Goal: Information Seeking & Learning: Understand process/instructions

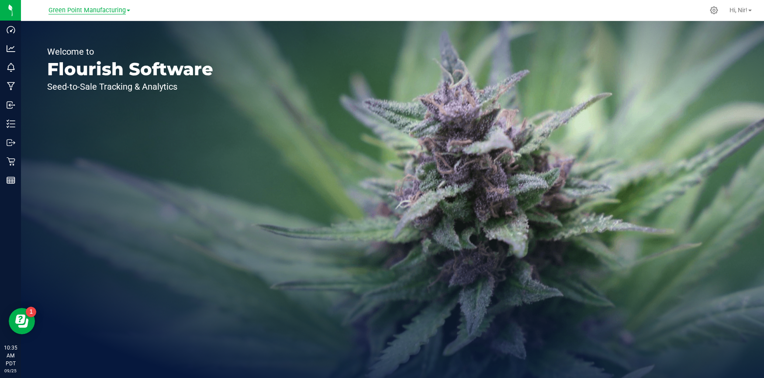
click at [65, 11] on span "Green Point Manufacturing" at bounding box center [87, 11] width 77 height 8
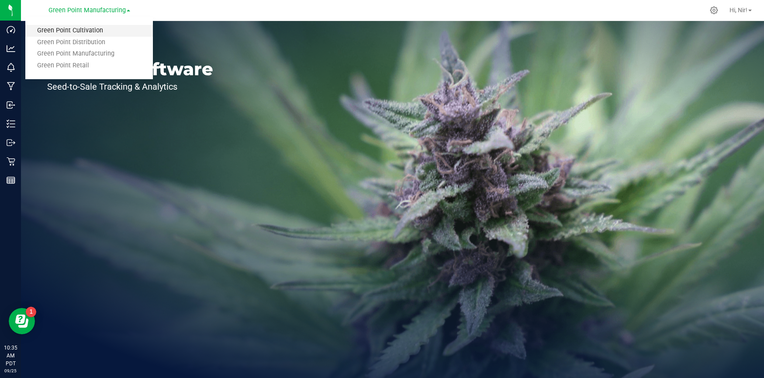
click at [81, 28] on link "Green Point Cultivation" at bounding box center [89, 31] width 128 height 12
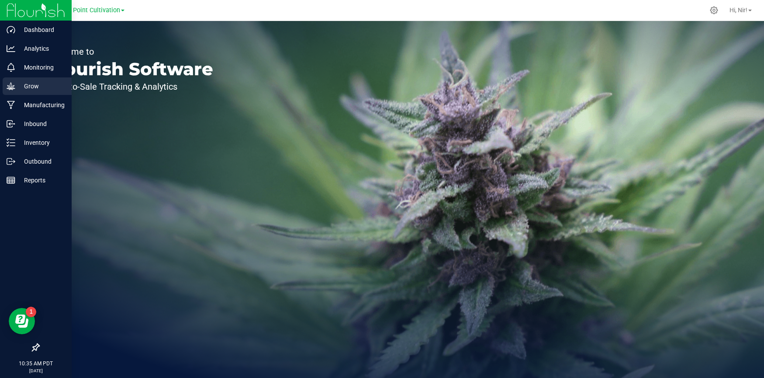
click at [16, 84] on p "Grow" at bounding box center [41, 86] width 52 height 10
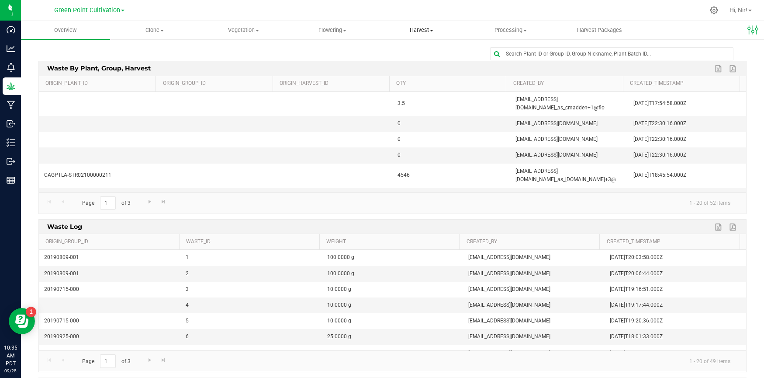
click at [420, 35] on uib-tab-heading "Harvest Harvests Harvested plants" at bounding box center [422, 29] width 88 height 17
click at [409, 56] on span "Harvests" at bounding box center [401, 52] width 49 height 7
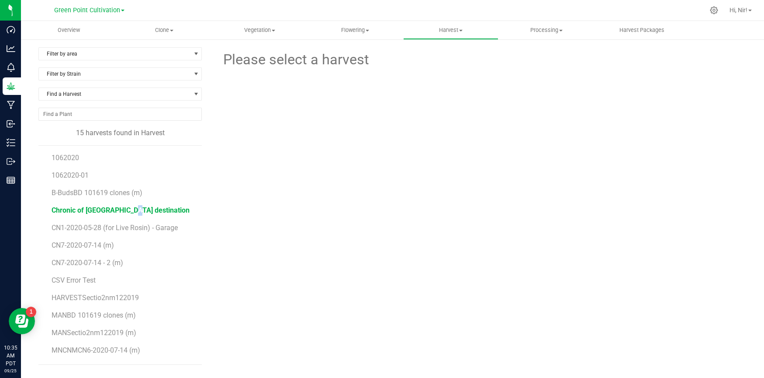
click at [102, 210] on span "Chronic of Narnia destination" at bounding box center [121, 210] width 138 height 8
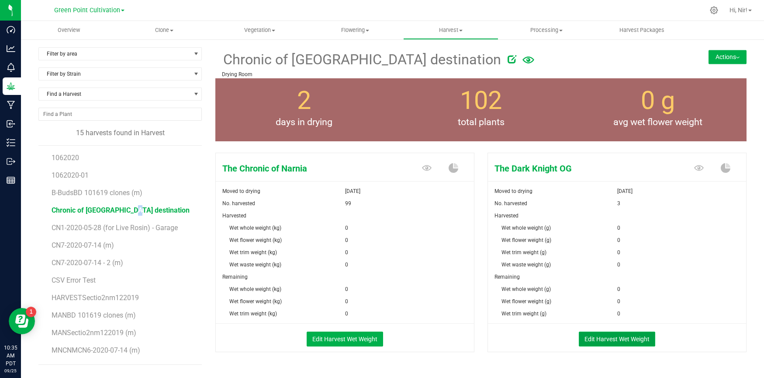
click at [611, 337] on button "Edit Harvest Wet Weight" at bounding box center [617, 338] width 76 height 15
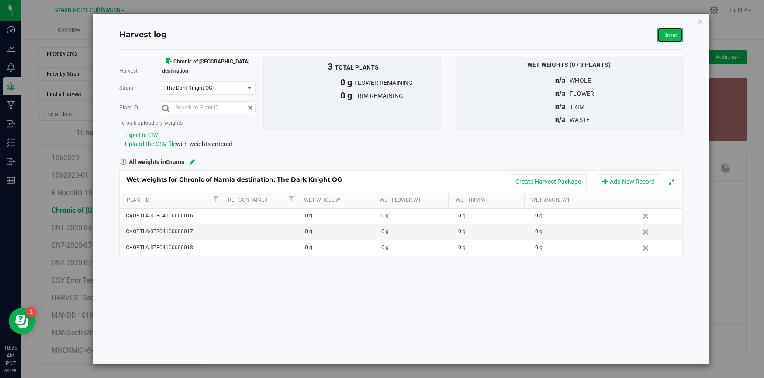
click at [675, 34] on link "Done" at bounding box center [670, 35] width 25 height 15
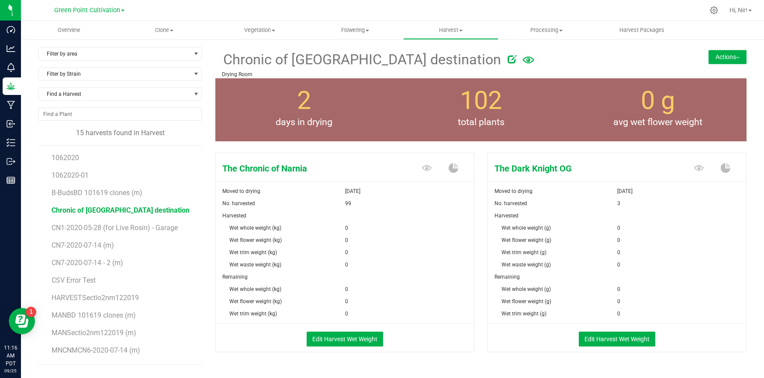
click at [285, 344] on div "Edit Harvest Wet Weight" at bounding box center [344, 338] width 271 height 15
click at [343, 333] on button "Edit Harvest Wet Weight" at bounding box center [345, 338] width 76 height 15
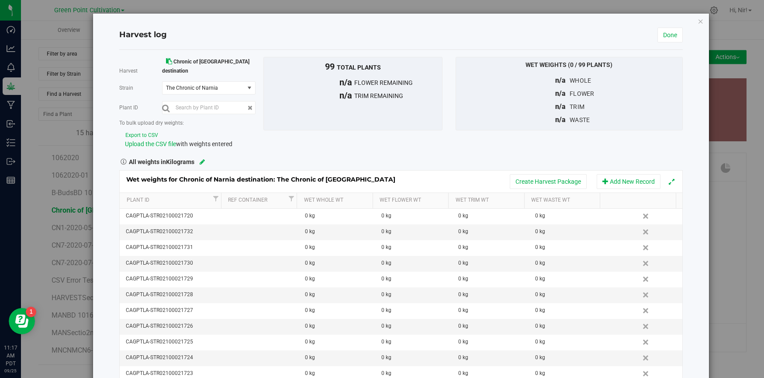
drag, startPoint x: 168, startPoint y: 126, endPoint x: 109, endPoint y: 125, distance: 58.6
click at [109, 125] on div "Harvest log Done Harvest Chronic of Narnia destination Strain The Chronic of Na…" at bounding box center [401, 209] width 616 height 391
drag, startPoint x: 111, startPoint y: 125, endPoint x: 196, endPoint y: 127, distance: 84.8
click at [187, 129] on div "Harvest log Done Harvest Chronic of Narnia destination Strain The Chronic of Na…" at bounding box center [401, 209] width 616 height 391
drag, startPoint x: 185, startPoint y: 126, endPoint x: 118, endPoint y: 128, distance: 67.3
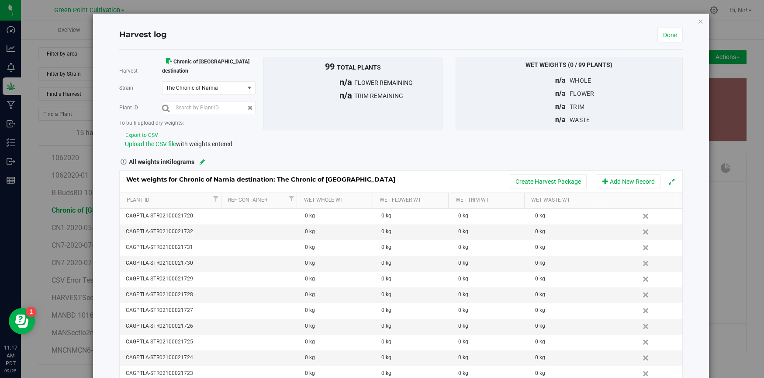
click at [118, 128] on div "Harvest Chronic of Narnia destination Strain The Chronic of Narnia Select strai…" at bounding box center [185, 103] width 144 height 92
drag, startPoint x: 233, startPoint y: 134, endPoint x: 164, endPoint y: 128, distance: 68.8
click at [164, 128] on div "To bulk upload dry weights: Export to CSV Upload the CSV file with weights ente…" at bounding box center [188, 134] width 138 height 28
copy div "Upload the CSV file with weights entered"
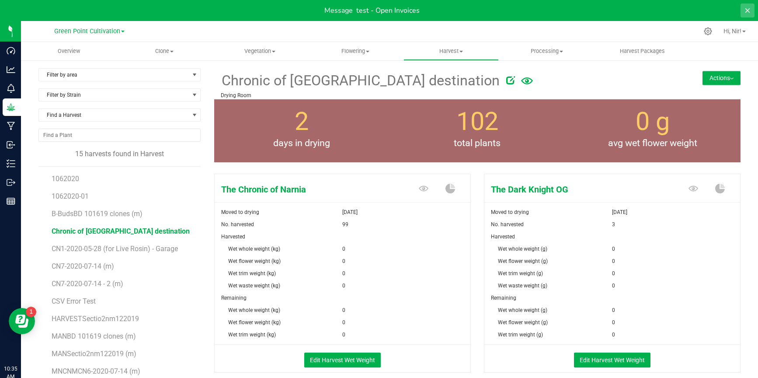
click at [743, 11] on button at bounding box center [747, 10] width 14 height 14
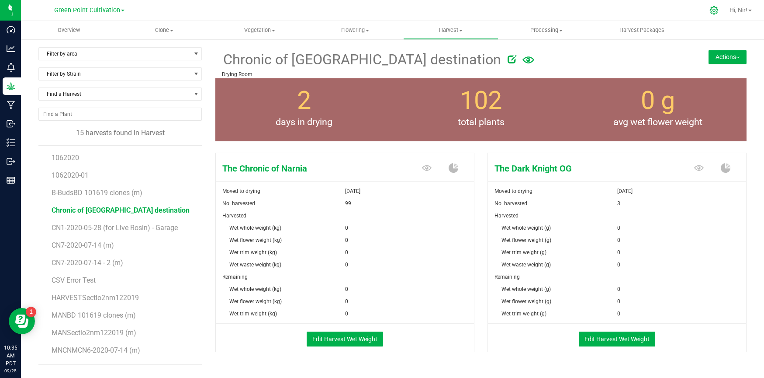
click at [715, 11] on icon at bounding box center [714, 10] width 9 height 9
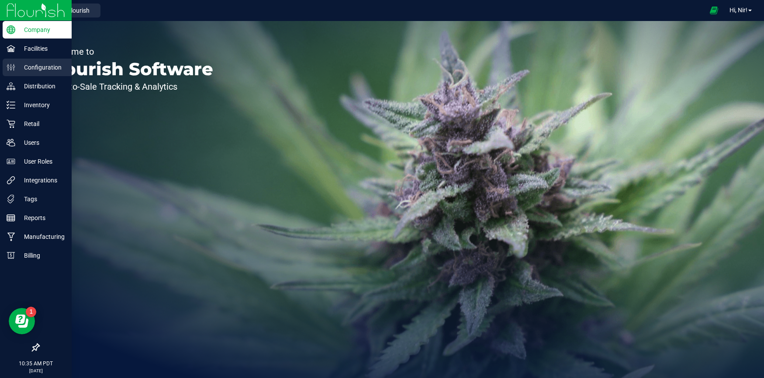
click at [37, 67] on p "Configuration" at bounding box center [41, 67] width 52 height 10
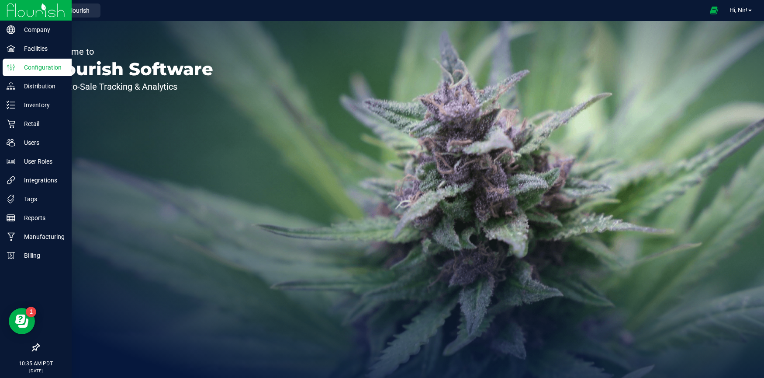
click at [37, 68] on p "Configuration" at bounding box center [41, 67] width 52 height 10
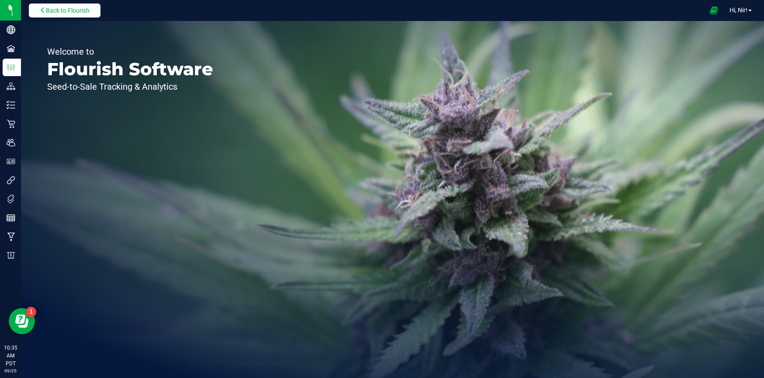
click at [44, 9] on icon at bounding box center [43, 10] width 6 height 6
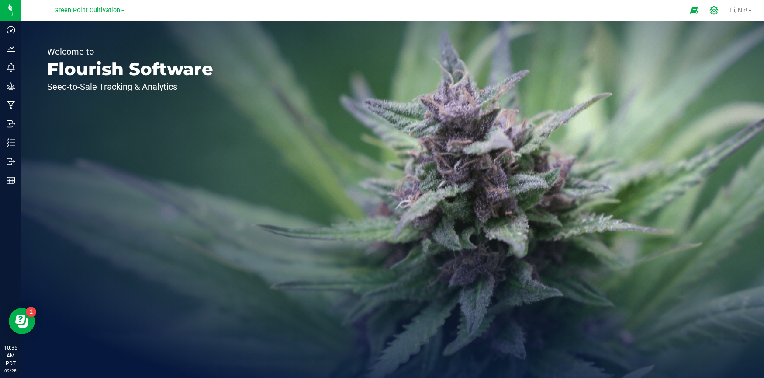
click at [710, 9] on icon at bounding box center [714, 10] width 9 height 9
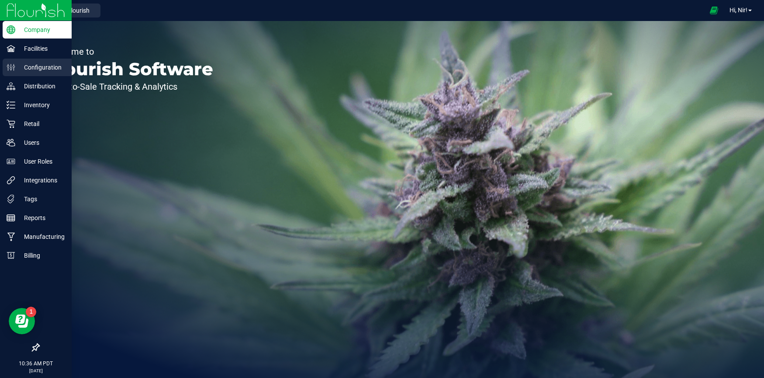
click at [31, 67] on p "Configuration" at bounding box center [41, 67] width 52 height 10
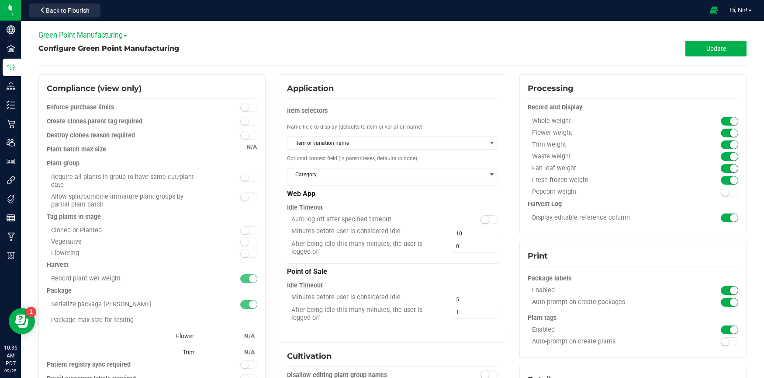
click at [114, 36] on span "Green Point Manufacturing" at bounding box center [82, 35] width 89 height 8
click at [112, 52] on link "Green Point Cultivation" at bounding box center [84, 49] width 91 height 11
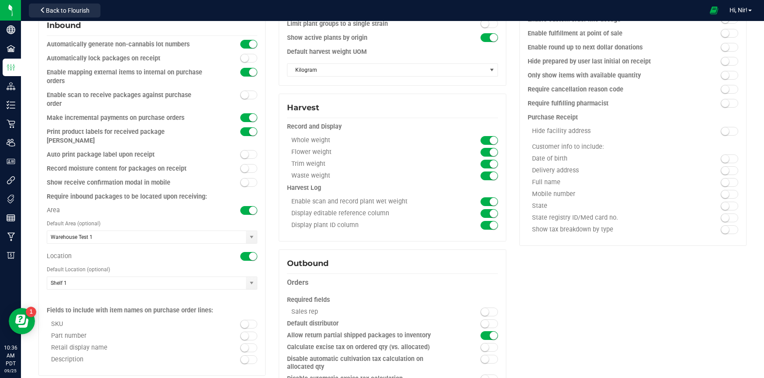
scroll to position [400, 0]
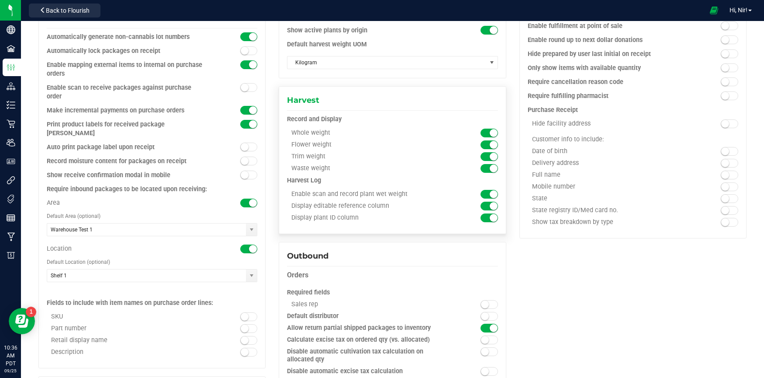
drag, startPoint x: 384, startPoint y: 208, endPoint x: 286, endPoint y: 207, distance: 97.5
click at [287, 207] on div "Display editable reference column" at bounding box center [366, 206] width 158 height 8
click at [372, 222] on div "Display plant ID column" at bounding box center [392, 220] width 211 height 12
drag, startPoint x: 367, startPoint y: 219, endPoint x: 282, endPoint y: 218, distance: 85.2
click at [282, 218] on div "Harvest Record and Display Whole weight Flower weight Trim weight" at bounding box center [392, 160] width 227 height 148
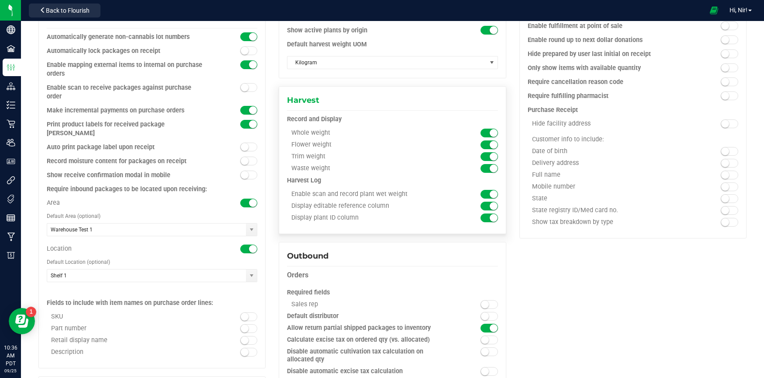
click at [405, 212] on div "Display editable reference column" at bounding box center [392, 208] width 211 height 12
drag, startPoint x: 370, startPoint y: 217, endPoint x: 287, endPoint y: 218, distance: 83.1
click at [287, 218] on div "Display plant ID column" at bounding box center [366, 218] width 158 height 8
drag, startPoint x: 324, startPoint y: 134, endPoint x: 291, endPoint y: 135, distance: 33.2
click at [291, 135] on div "Whole weight" at bounding box center [366, 133] width 158 height 8
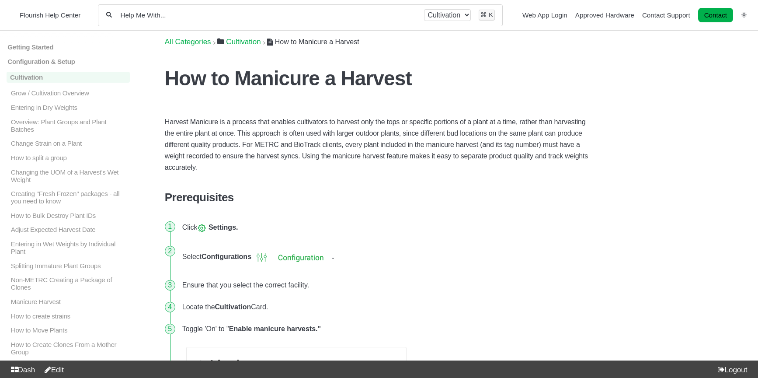
click at [225, 10] on div "All categories Cultivation ⌘ K" at bounding box center [300, 15] width 405 height 22
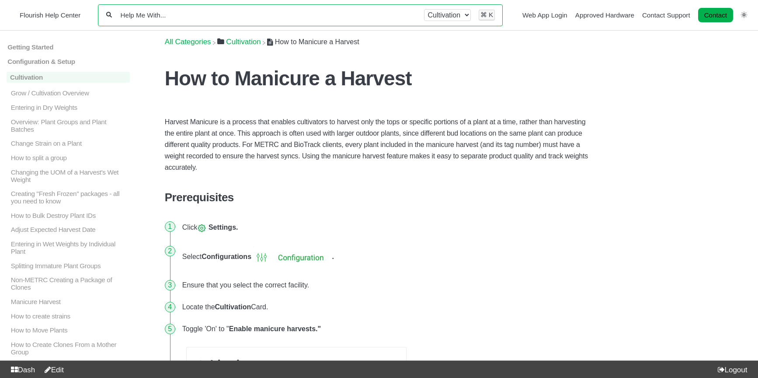
click at [225, 15] on input "Help Me With..." at bounding box center [268, 15] width 297 height 8
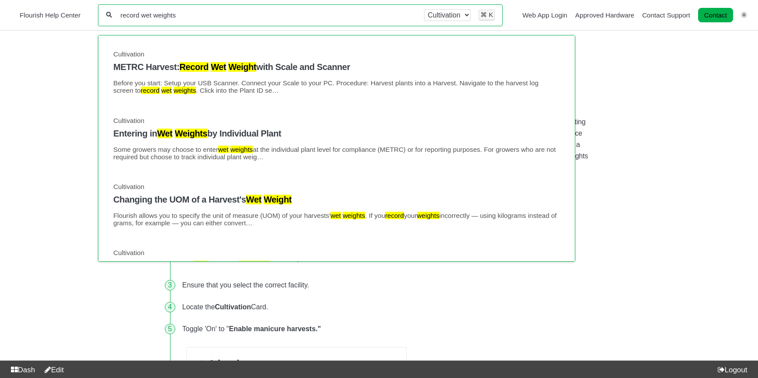
type input "record wet weights"
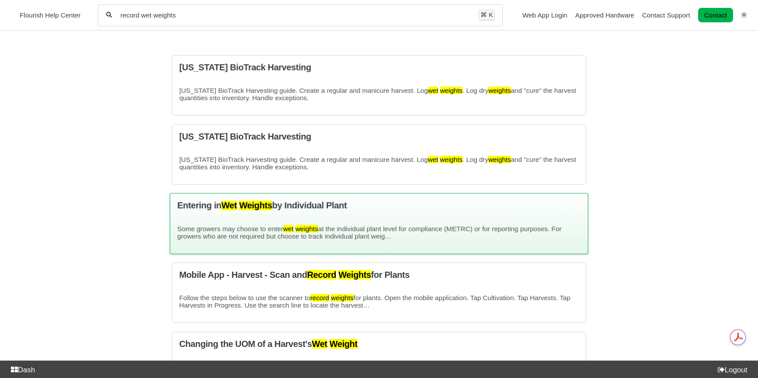
click at [245, 210] on mark "Weights" at bounding box center [255, 205] width 33 height 10
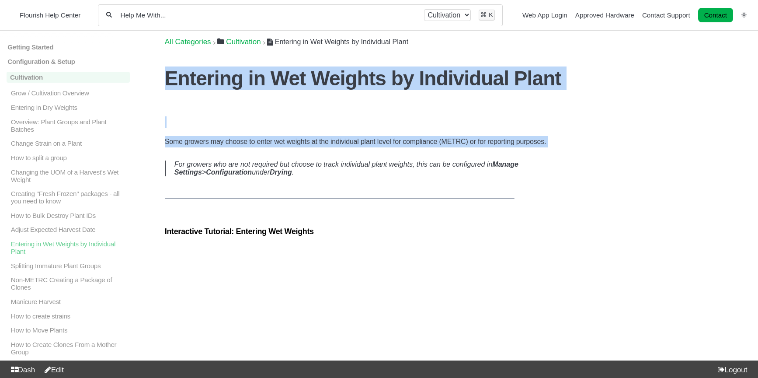
drag, startPoint x: 163, startPoint y: 77, endPoint x: 600, endPoint y: 148, distance: 442.8
copy section "Entering in Wet Weights by Individual Plant Some growers may choose to enter we…"
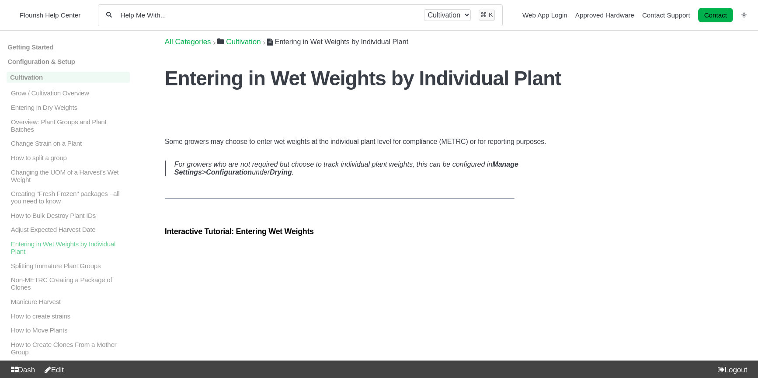
click at [204, 167] on blockquote "For growers who are not required but choose to track individual plant weights, …" at bounding box center [379, 168] width 428 height 16
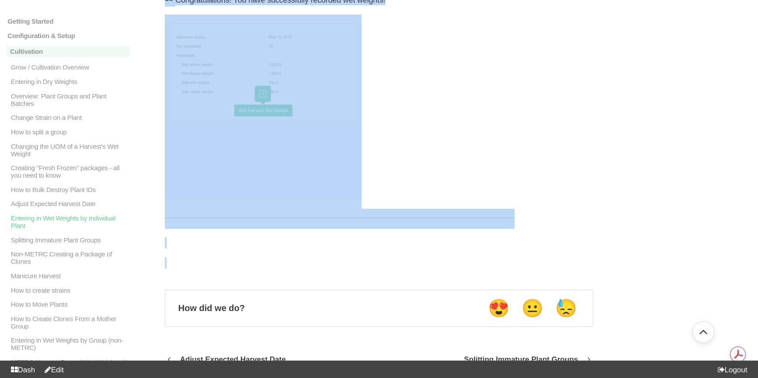
drag, startPoint x: 174, startPoint y: 163, endPoint x: 228, endPoint y: 245, distance: 98.0
copy article "For growers who are not required but choose to track individual plant weights, …"
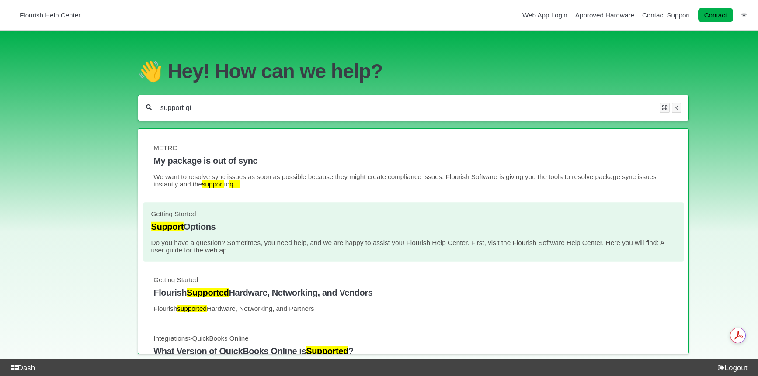
type input "support qi"
click at [265, 227] on h4 "Support Options" at bounding box center [413, 227] width 525 height 10
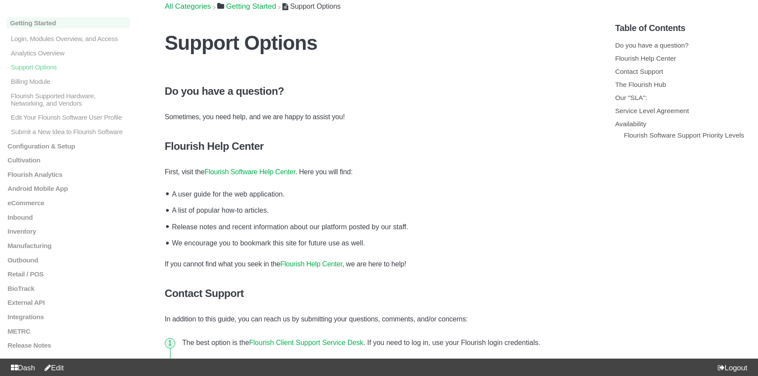
scroll to position [244, 0]
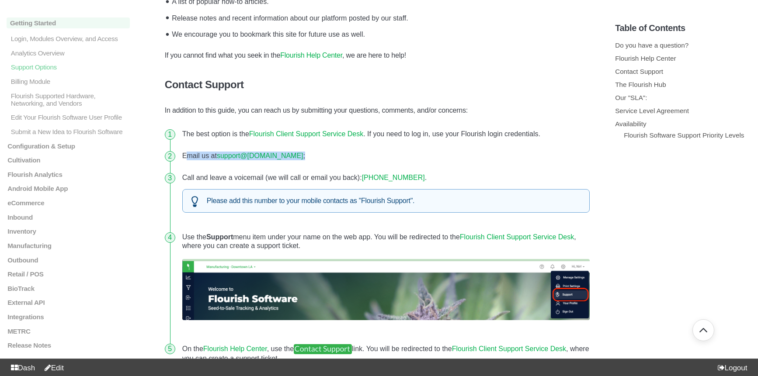
drag, startPoint x: 327, startPoint y: 158, endPoint x: 231, endPoint y: 163, distance: 96.7
click at [191, 158] on li "Email us at support@ [DOMAIN_NAME] ;" at bounding box center [386, 156] width 414 height 22
click at [322, 172] on li "Call and leave a voicemail (we will call or email you back): [PHONE_NUMBER] . P…" at bounding box center [386, 196] width 414 height 59
drag, startPoint x: 316, startPoint y: 158, endPoint x: 185, endPoint y: 154, distance: 130.7
click at [185, 154] on li "Email us at support@ [DOMAIN_NAME] ;" at bounding box center [386, 156] width 414 height 22
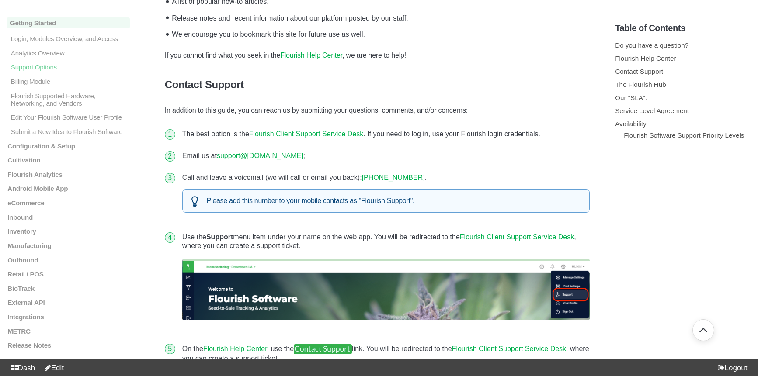
copy li "mail us at support@ [DOMAIN_NAME]"
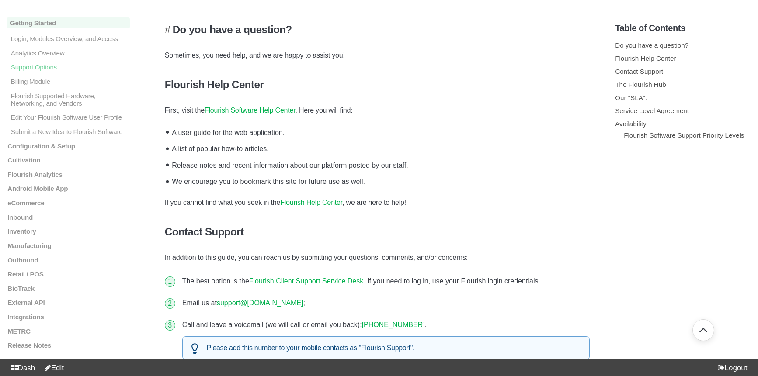
scroll to position [0, 0]
